Goal: Find specific page/section

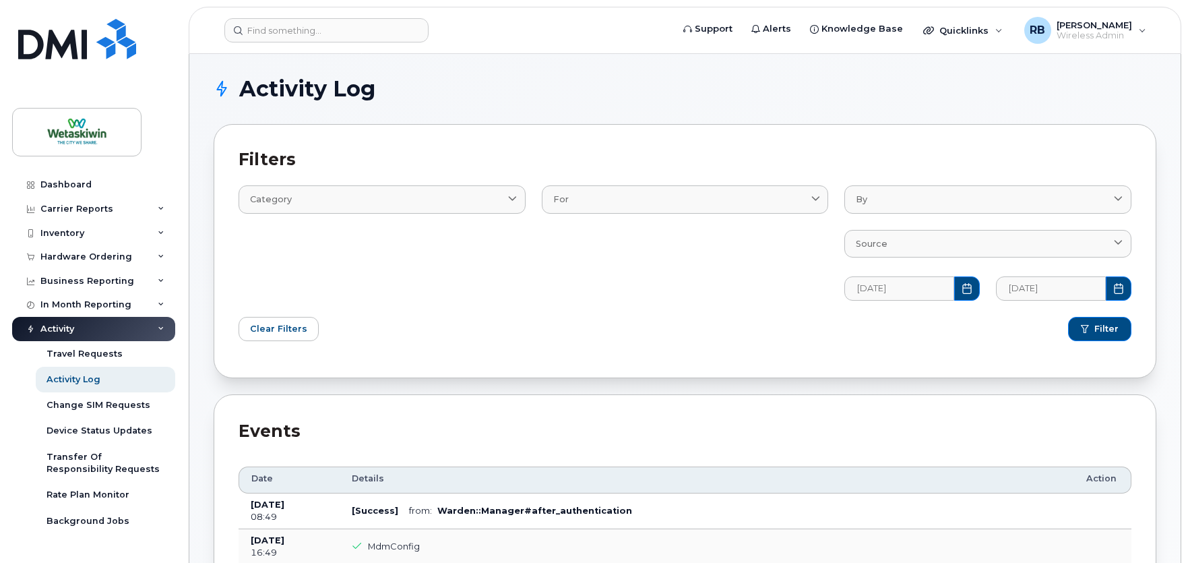
scroll to position [1048, 0]
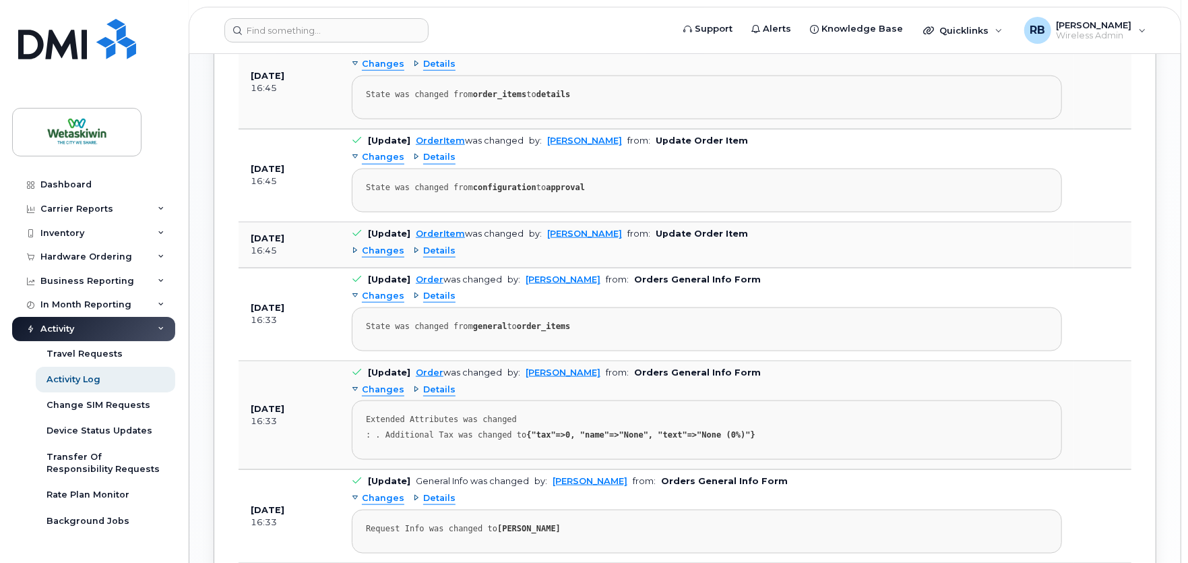
click at [53, 326] on div "Activity" at bounding box center [57, 329] width 34 height 11
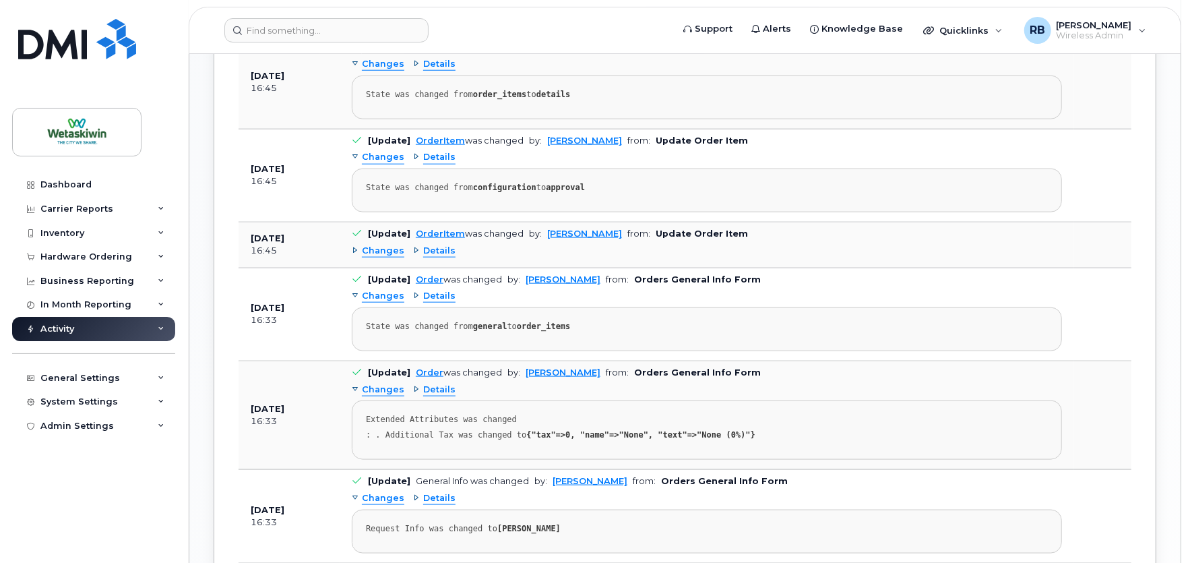
click at [53, 327] on div "Activity" at bounding box center [57, 329] width 34 height 11
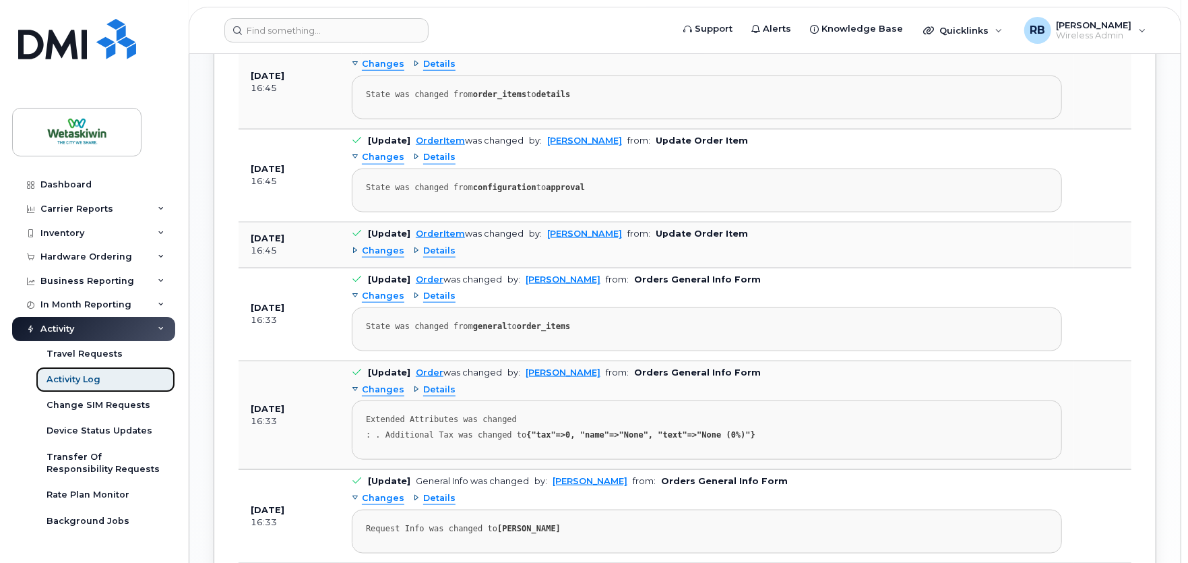
click at [66, 375] on div "Activity Log" at bounding box center [74, 379] width 54 height 12
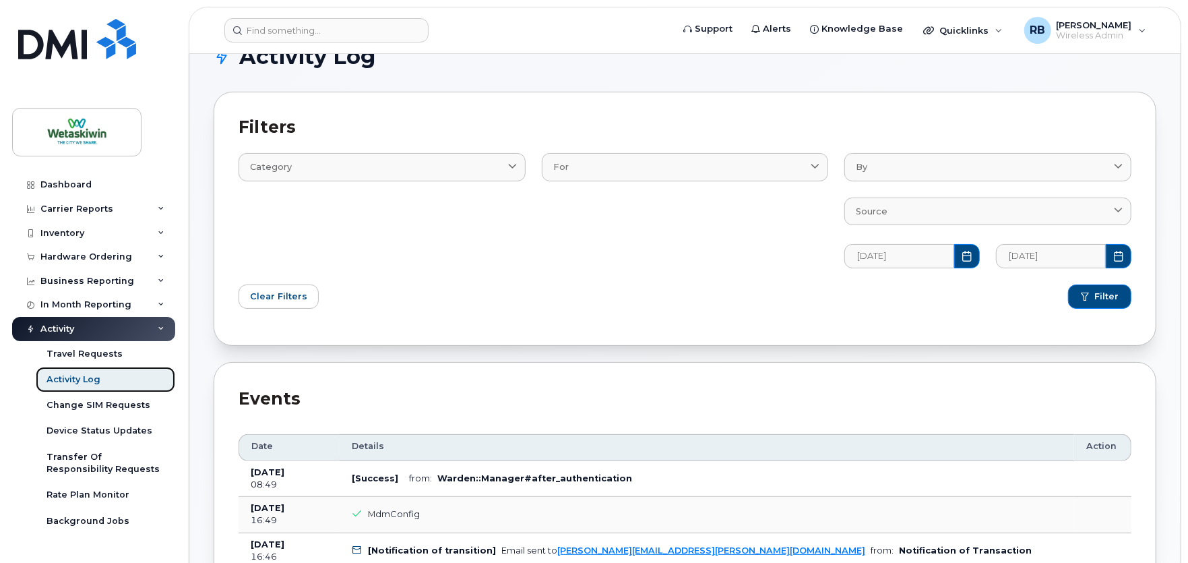
scroll to position [0, 0]
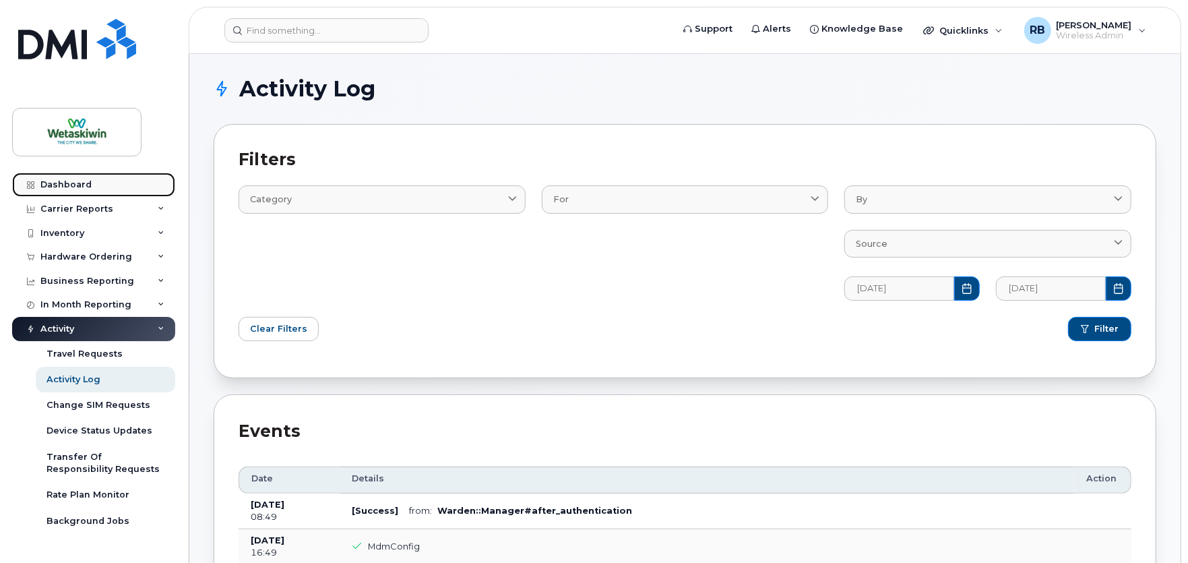
click at [70, 186] on div "Dashboard" at bounding box center [65, 184] width 51 height 11
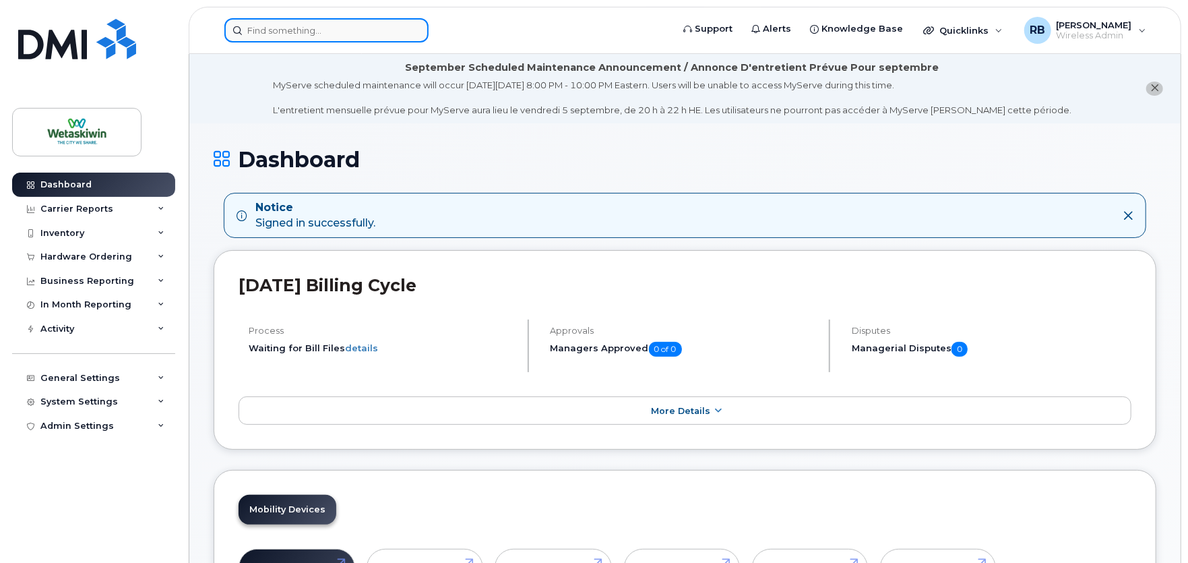
click at [299, 38] on input at bounding box center [326, 30] width 204 height 24
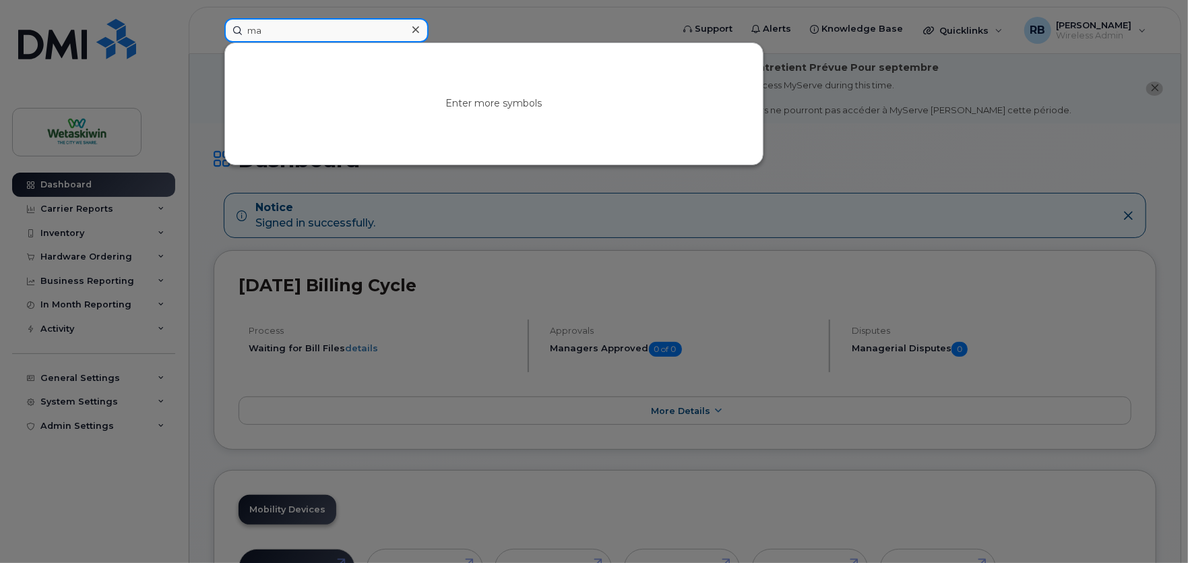
type input "m"
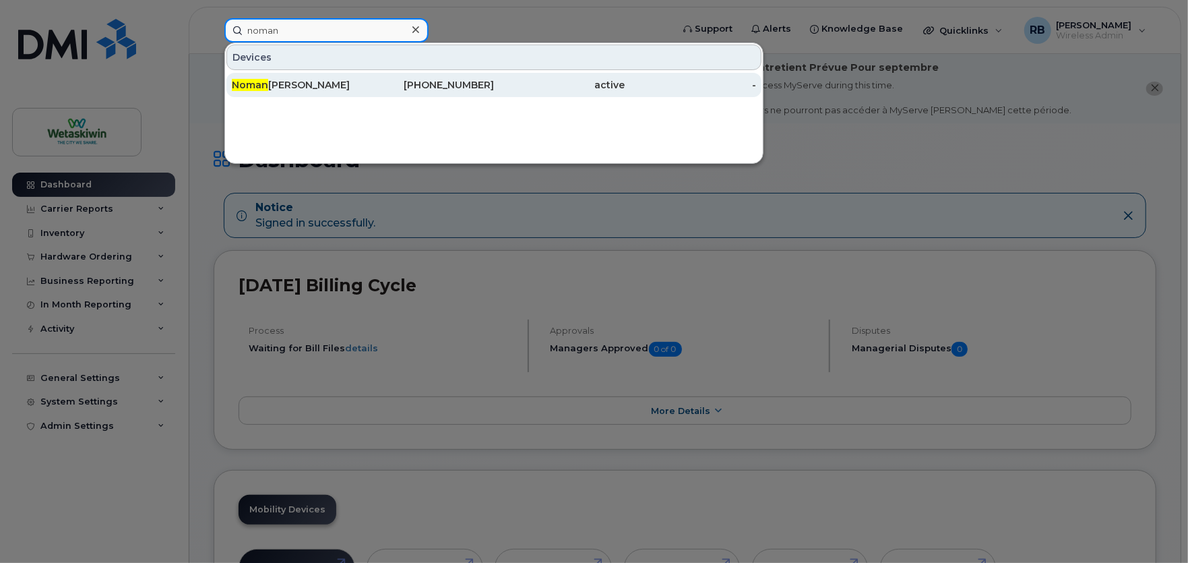
type input "noman"
click at [300, 80] on div "Noman Sharif" at bounding box center [297, 84] width 131 height 13
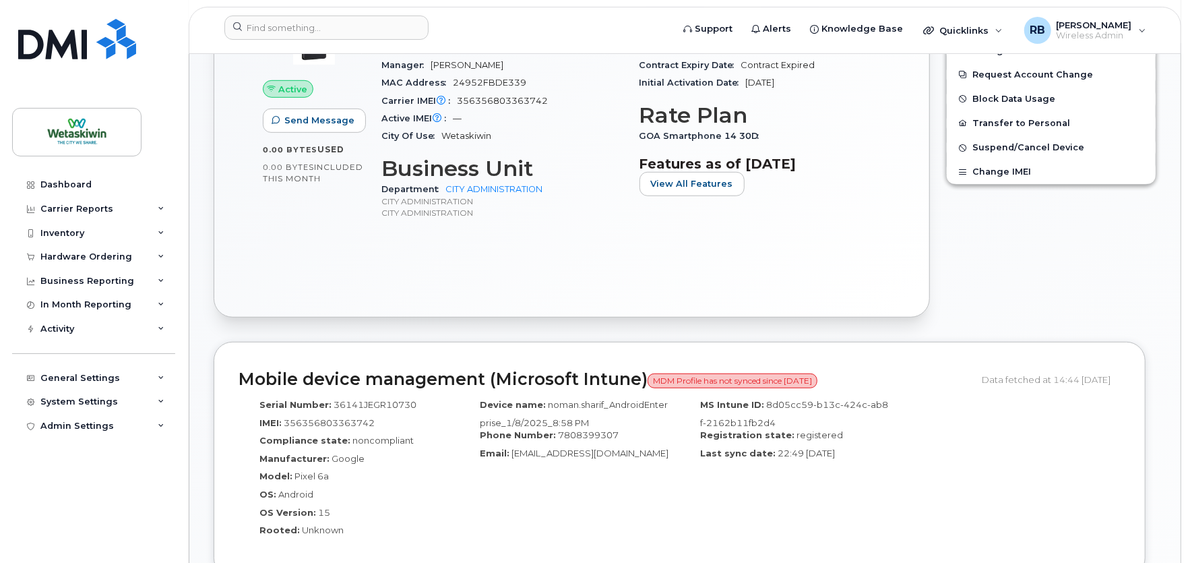
scroll to position [524, 0]
